Goal: Obtain resource: Download file/media

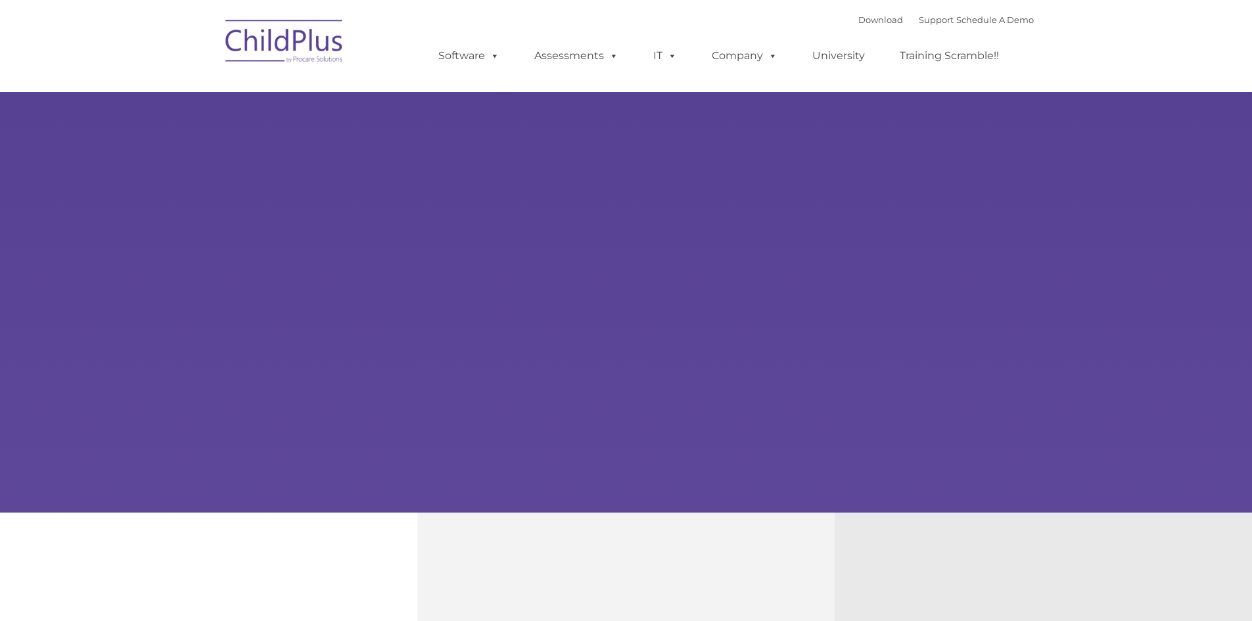
type input ""
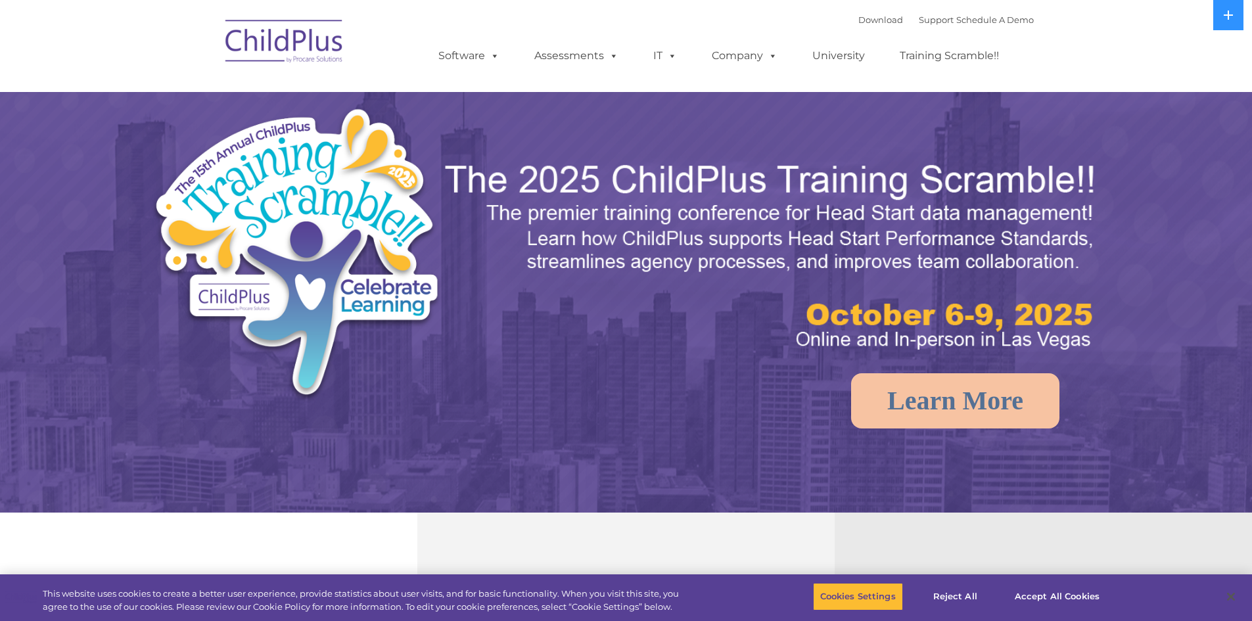
select select "MEDIUM"
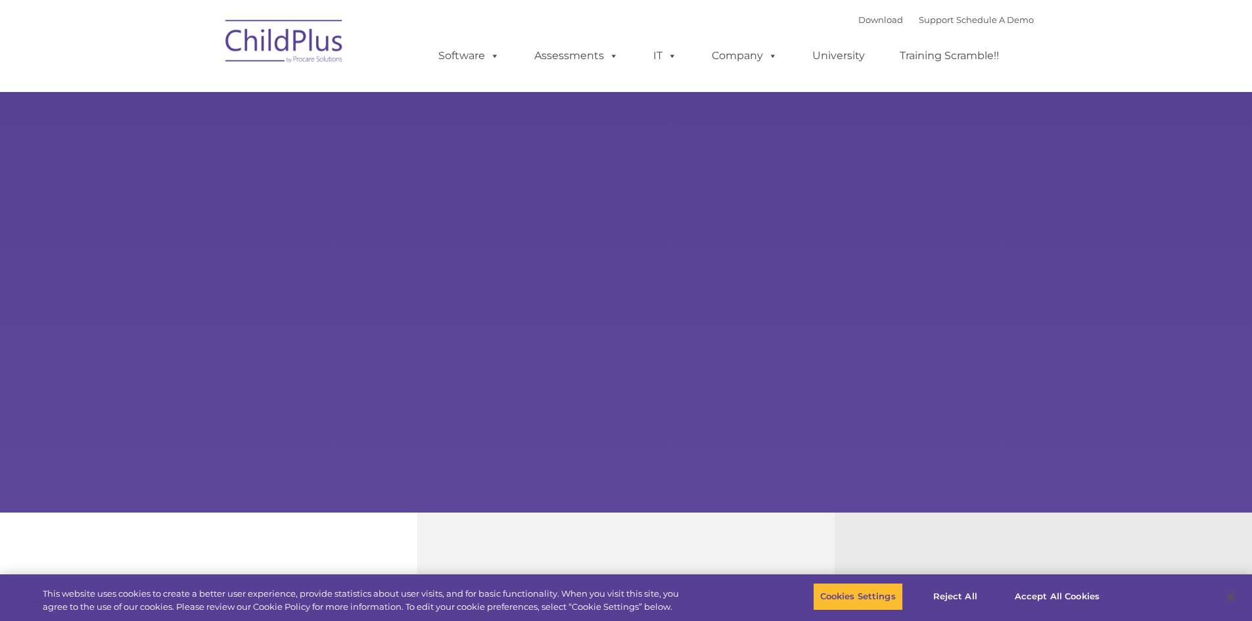
type input ""
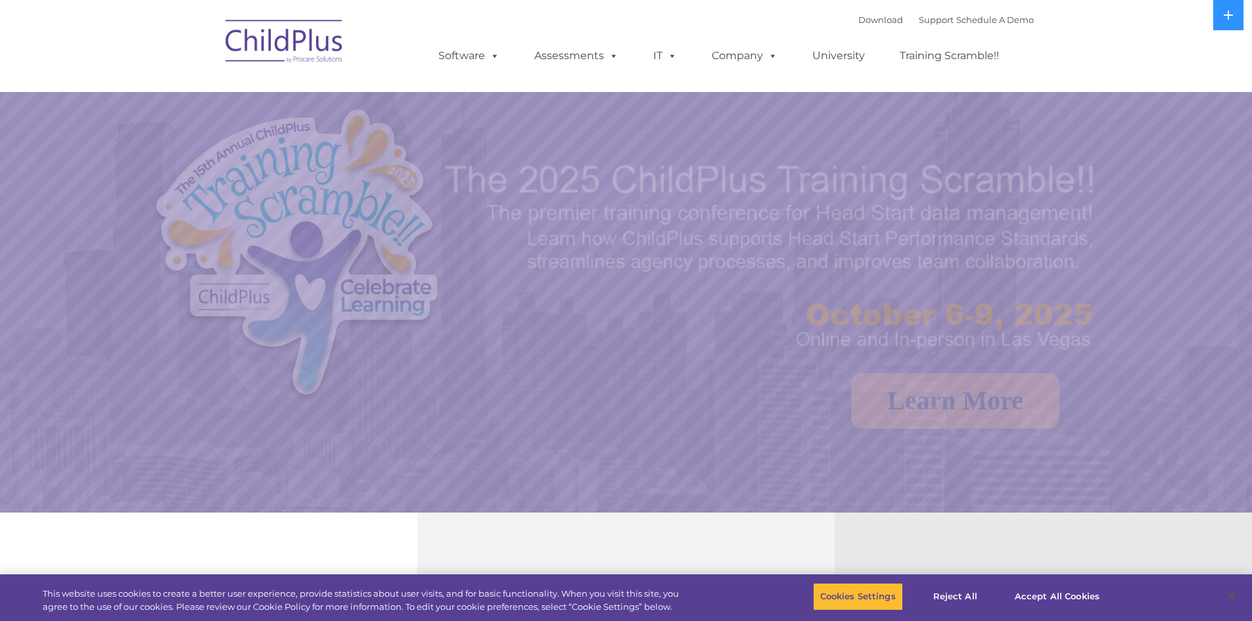
select select "MEDIUM"
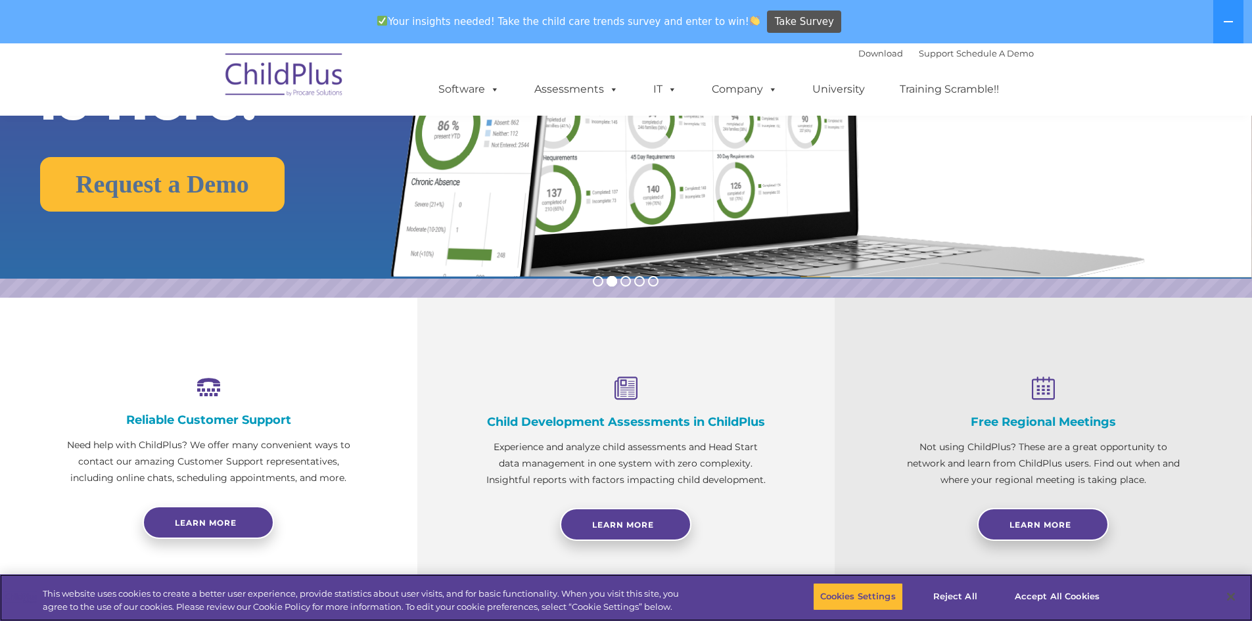
scroll to position [263, 0]
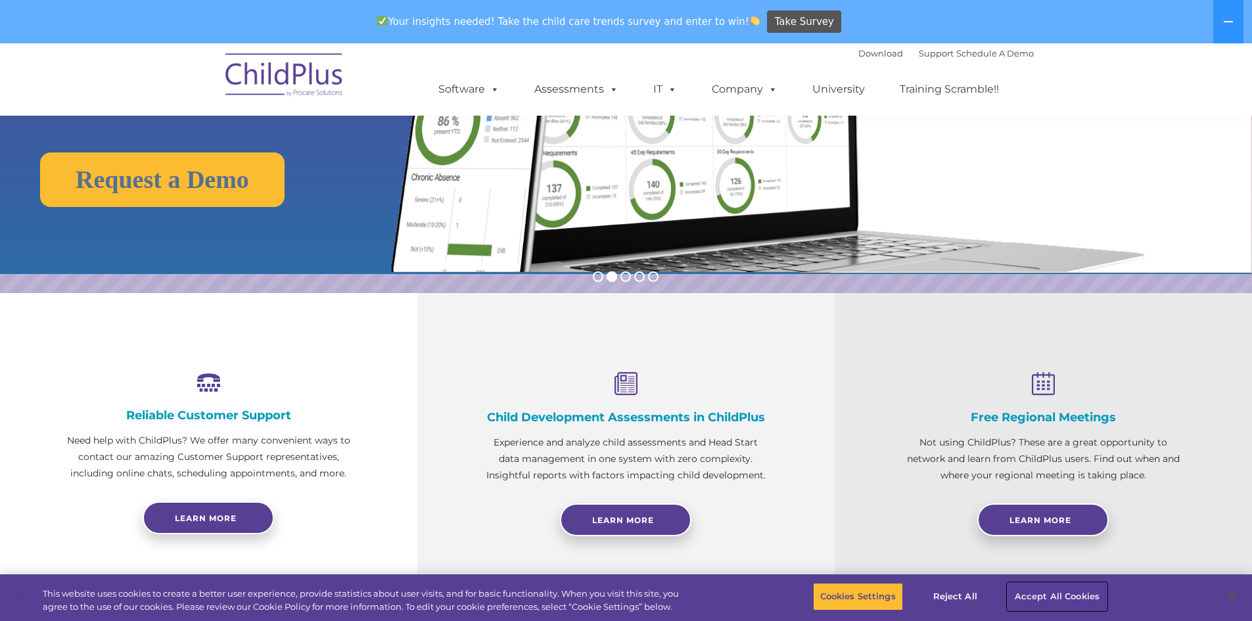
click at [1056, 597] on button "Accept All Cookies" at bounding box center [1056, 597] width 99 height 28
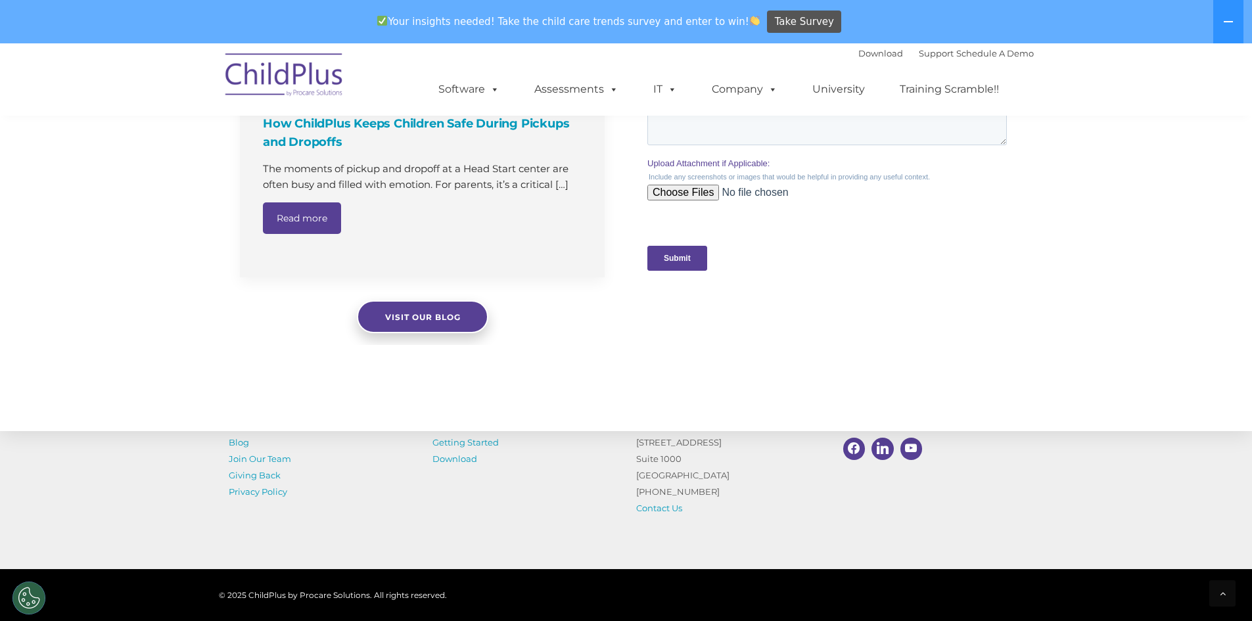
scroll to position [1326, 0]
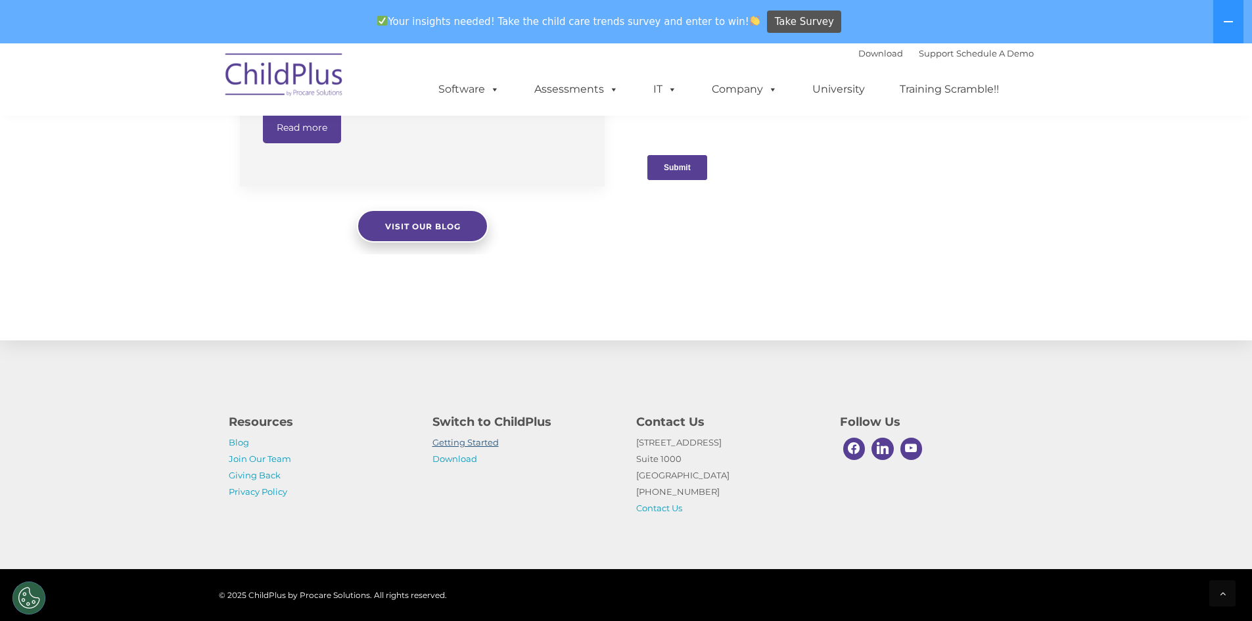
click at [480, 441] on link "Getting Started" at bounding box center [465, 442] width 66 height 11
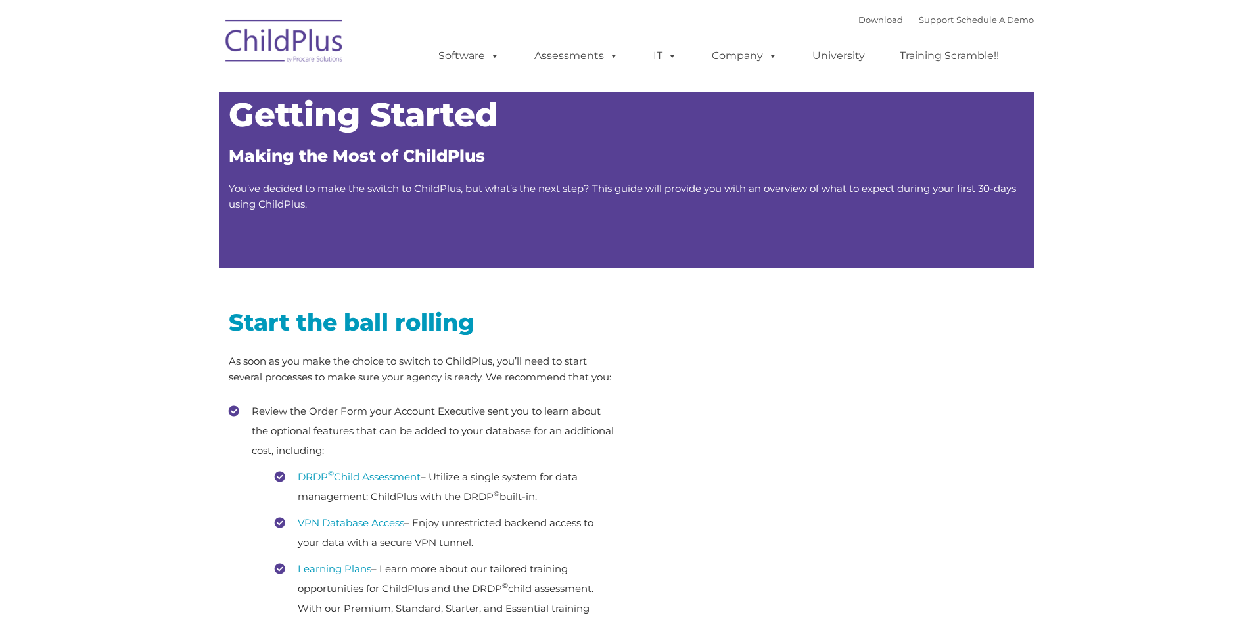
type input ""
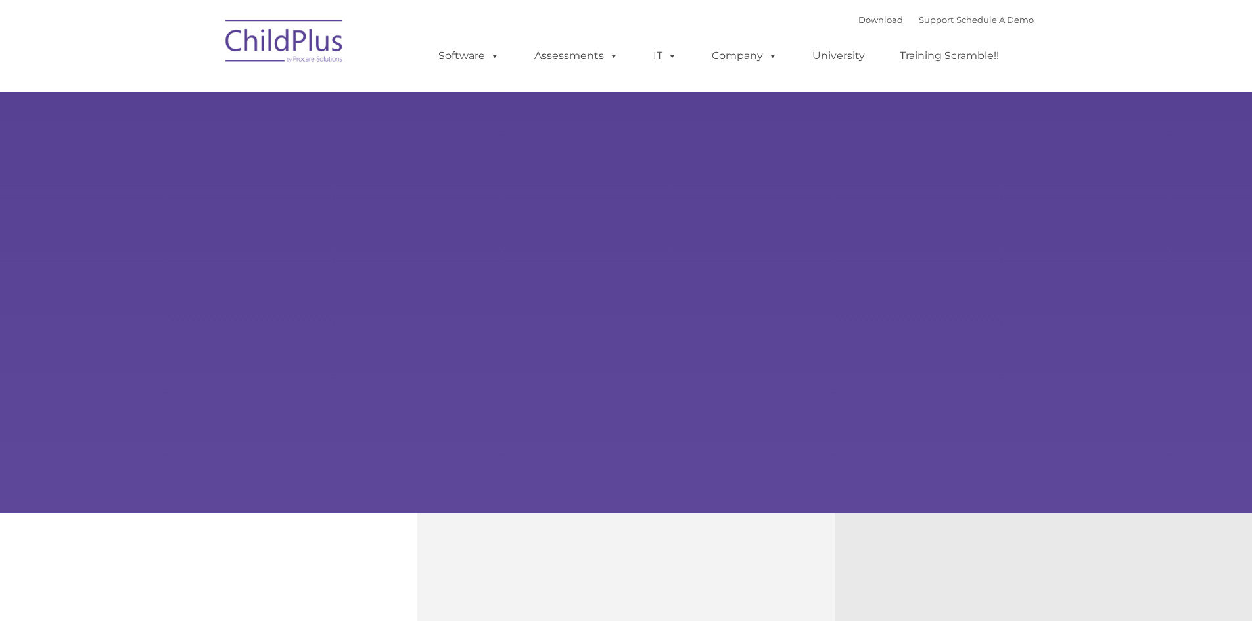
type input ""
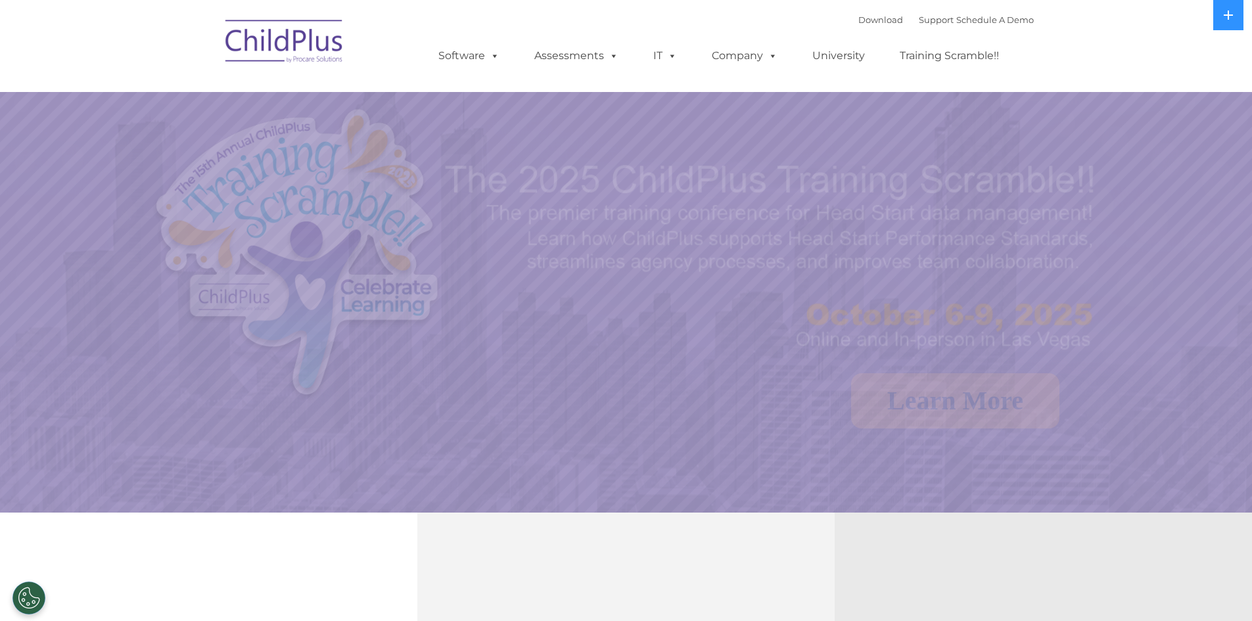
select select "MEDIUM"
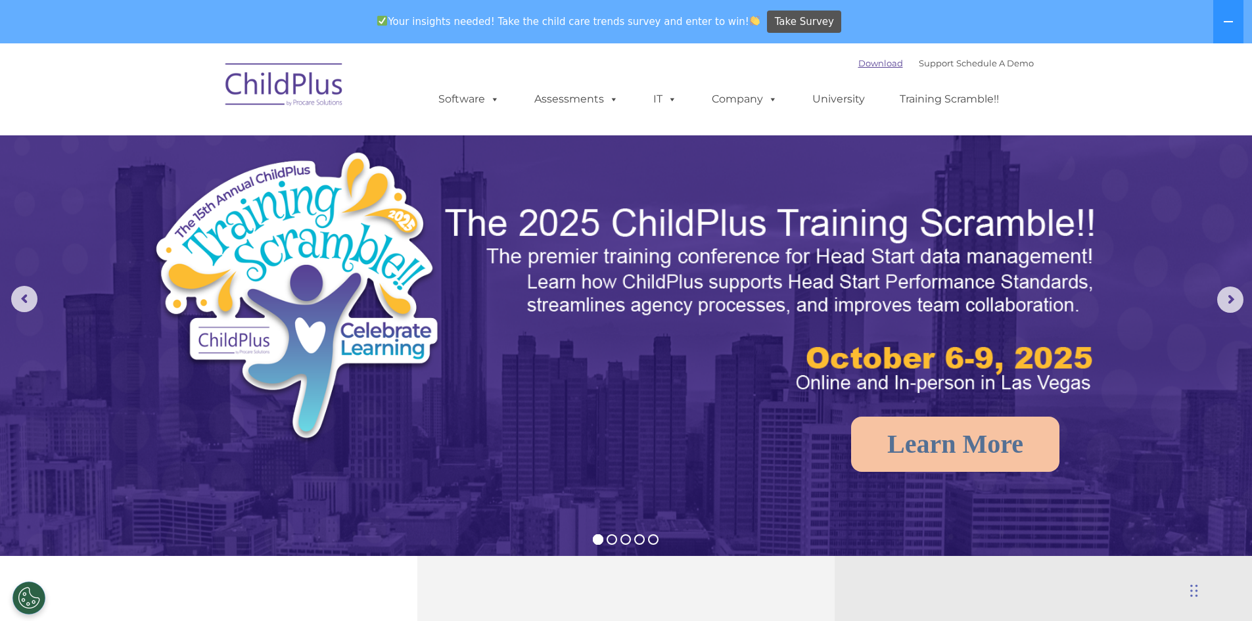
click at [858, 66] on link "Download" at bounding box center [880, 63] width 45 height 11
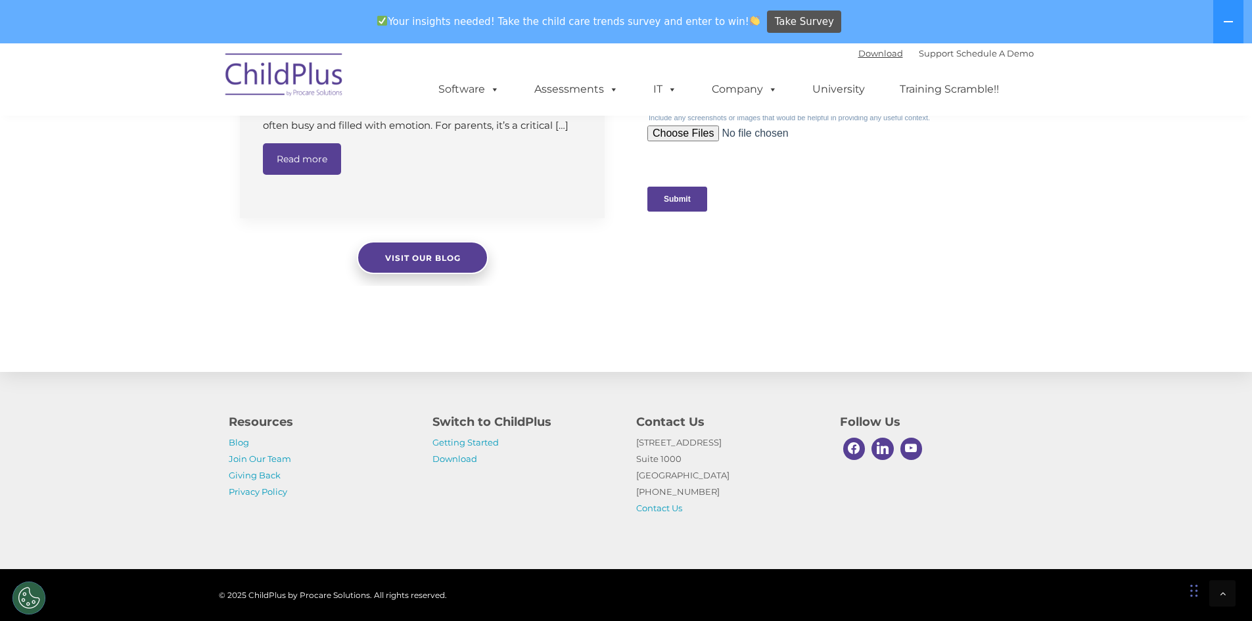
scroll to position [1346, 0]
